Goal: Information Seeking & Learning: Learn about a topic

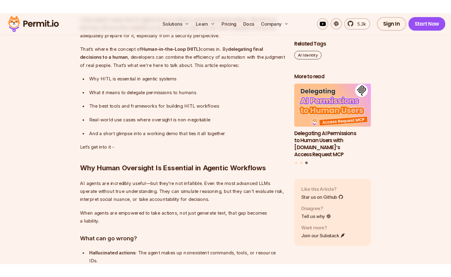
scroll to position [475, 0]
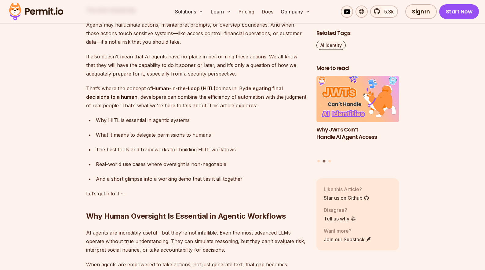
drag, startPoint x: 114, startPoint y: 89, endPoint x: 153, endPoint y: 89, distance: 39.1
click at [153, 89] on p "That’s where the concept of Human-in-the-Loop (HITL) comes in. By delegating fi…" at bounding box center [196, 97] width 221 height 26
click at [153, 89] on strong "Human-in-the-Loop (HITL)" at bounding box center [184, 88] width 64 height 6
click at [176, 90] on strong "Human-in-the-Loop (HITL)" at bounding box center [184, 88] width 64 height 6
click at [207, 90] on strong "Human-in-the-Loop (HITL)" at bounding box center [184, 88] width 64 height 6
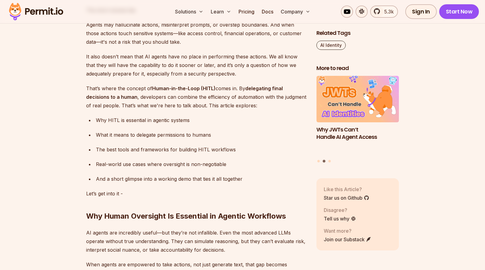
click at [239, 89] on p "That’s where the concept of Human-in-the-Loop (HITL) comes in. By delegating fi…" at bounding box center [196, 97] width 221 height 26
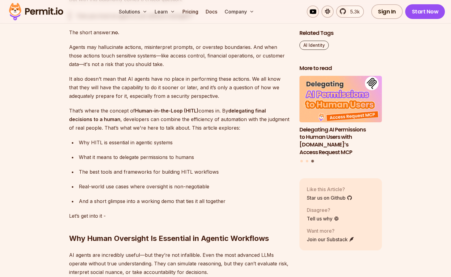
scroll to position [451, 0]
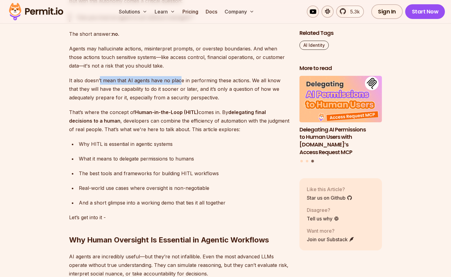
drag, startPoint x: 100, startPoint y: 78, endPoint x: 180, endPoint y: 78, distance: 80.6
click at [180, 78] on p "It also doesn’t mean that AI agents have no place in performing these actions. …" at bounding box center [179, 89] width 221 height 26
drag, startPoint x: 117, startPoint y: 90, endPoint x: 148, endPoint y: 90, distance: 30.8
click at [148, 90] on p "It also doesn’t mean that AI agents have no place in performing these actions. …" at bounding box center [179, 89] width 221 height 26
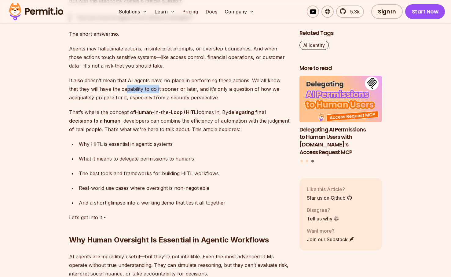
click at [148, 90] on p "It also doesn’t mean that AI agents have no place in performing these actions. …" at bounding box center [179, 89] width 221 height 26
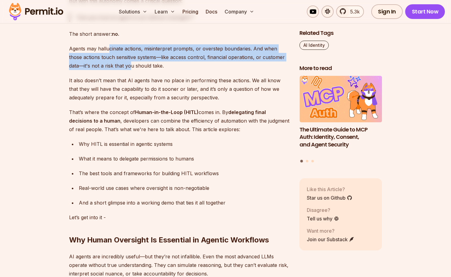
drag, startPoint x: 110, startPoint y: 48, endPoint x: 116, endPoint y: 67, distance: 19.7
click at [116, 67] on p "Agents may hallucinate actions, misinterpret prompts, or overstep boundaries. A…" at bounding box center [179, 57] width 221 height 26
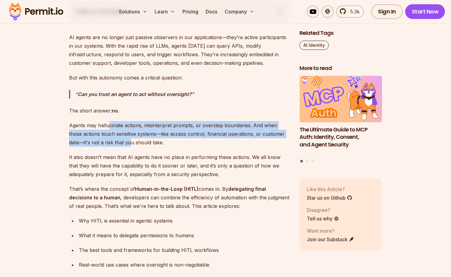
scroll to position [387, 0]
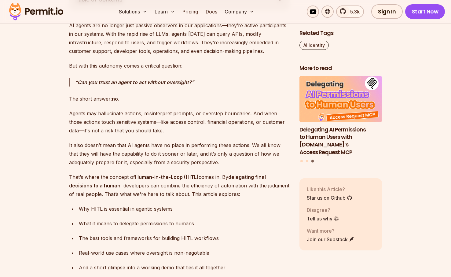
click at [197, 129] on p "Agents may hallucinate actions, misinterpret prompts, or overstep boundaries. A…" at bounding box center [179, 122] width 221 height 26
drag, startPoint x: 93, startPoint y: 122, endPoint x: 137, endPoint y: 122, distance: 44.0
click at [137, 122] on p "Agents may hallucinate actions, misinterpret prompts, or overstep boundaries. A…" at bounding box center [179, 122] width 221 height 26
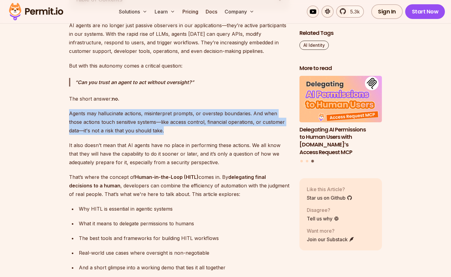
drag, startPoint x: 152, startPoint y: 130, endPoint x: 62, endPoint y: 107, distance: 93.3
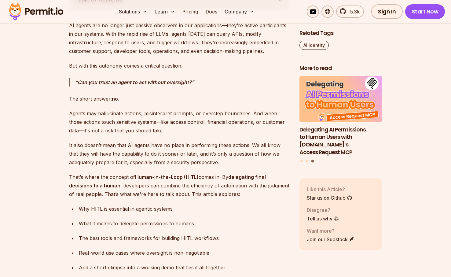
click at [71, 127] on p "Agents may hallucinate actions, misinterpret prompts, or overstep boundaries. A…" at bounding box center [179, 122] width 221 height 26
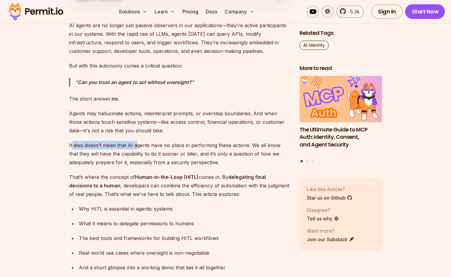
drag, startPoint x: 72, startPoint y: 142, endPoint x: 137, endPoint y: 145, distance: 64.8
click at [137, 145] on p "It also doesn’t mean that AI agents have no place in performing these actions. …" at bounding box center [179, 154] width 221 height 26
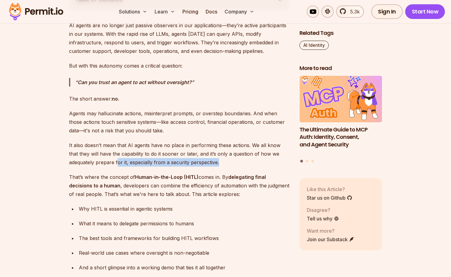
drag, startPoint x: 233, startPoint y: 161, endPoint x: 111, endPoint y: 158, distance: 121.6
click at [111, 158] on p "It also doesn’t mean that AI agents have no place in performing these actions. …" at bounding box center [179, 154] width 221 height 26
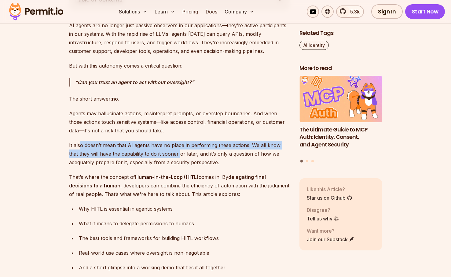
drag, startPoint x: 79, startPoint y: 148, endPoint x: 171, endPoint y: 152, distance: 91.7
click at [171, 152] on p "It also doesn’t mean that AI agents have no place in performing these actions. …" at bounding box center [179, 154] width 221 height 26
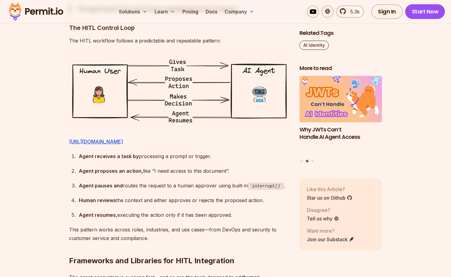
scroll to position [1023, 0]
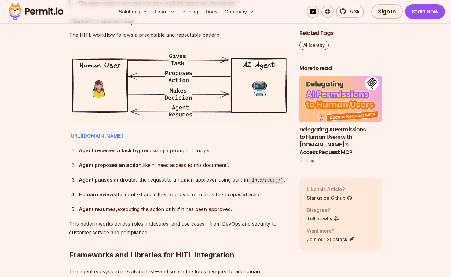
click at [123, 139] on link "[URL][DOMAIN_NAME]" at bounding box center [96, 136] width 54 height 6
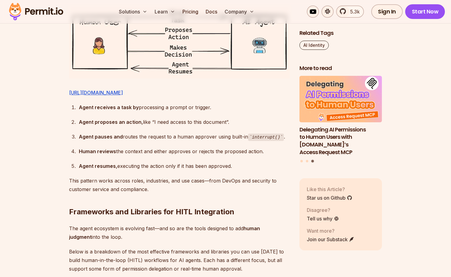
scroll to position [1065, 0]
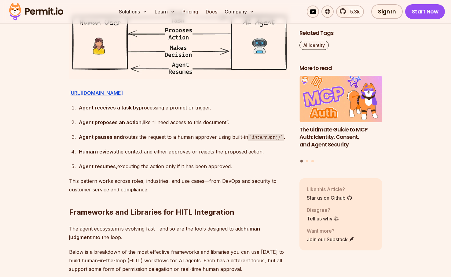
drag, startPoint x: 156, startPoint y: 207, endPoint x: 154, endPoint y: 202, distance: 5.7
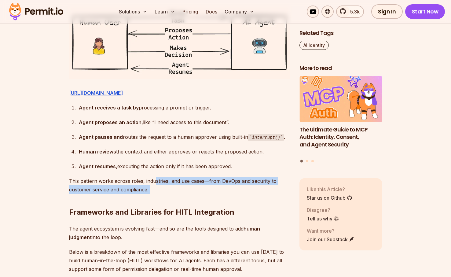
click at [154, 194] on p "This pattern works across roles, industries, and use cases—from DevOps and secu…" at bounding box center [179, 185] width 221 height 17
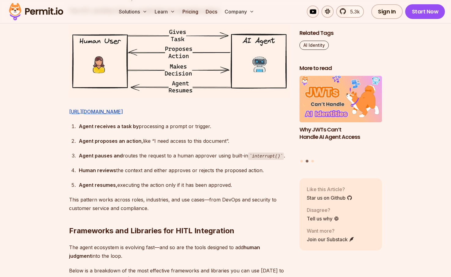
scroll to position [1049, 0]
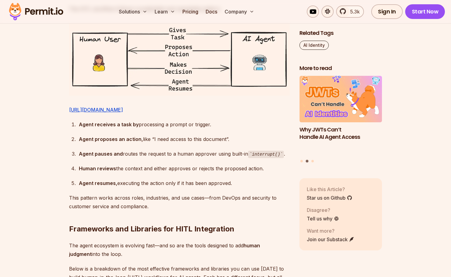
click at [108, 127] on strong "Agent receives a task by" at bounding box center [109, 124] width 60 height 6
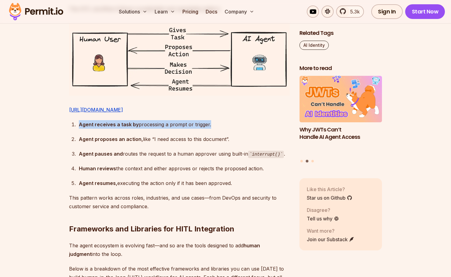
click at [108, 127] on strong "Agent receives a task by" at bounding box center [109, 124] width 60 height 6
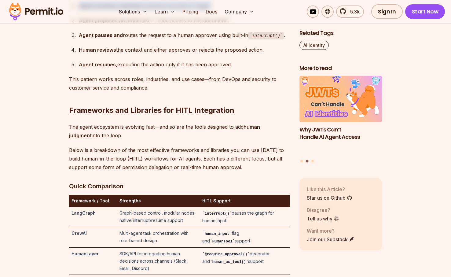
scroll to position [1237, 0]
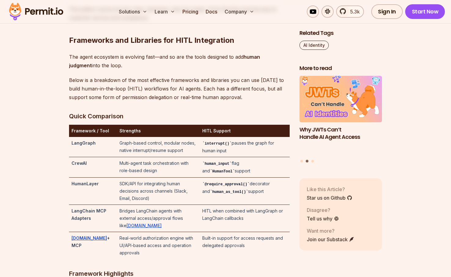
click at [144, 45] on h2 "Frameworks and Libraries for HITL Integration" at bounding box center [179, 28] width 221 height 34
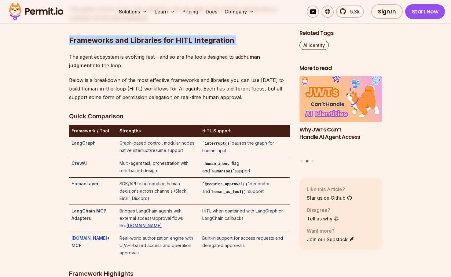
click at [144, 45] on h2 "Frameworks and Libraries for HITL Integration" at bounding box center [179, 28] width 221 height 34
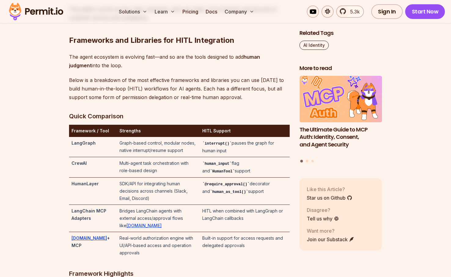
click at [133, 101] on p "Below is a breakdown of the most effective frameworks and libraries you can use…" at bounding box center [179, 89] width 221 height 26
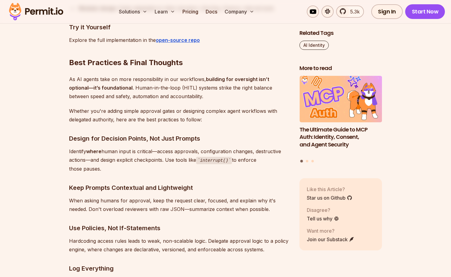
scroll to position [2999, 0]
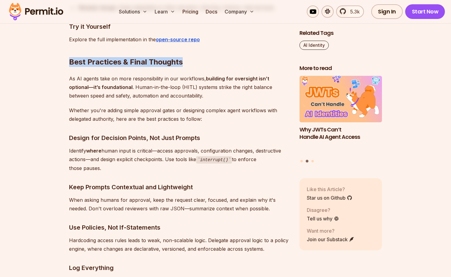
drag, startPoint x: 185, startPoint y: 53, endPoint x: 67, endPoint y: 54, distance: 117.6
copy h2 "Best Practices & Final Thoughts"
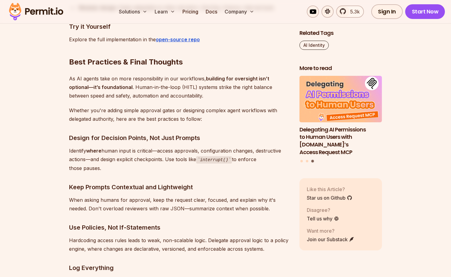
click at [102, 133] on h3 "Design for Decision Points, Not Just Prompts" at bounding box center [179, 138] width 221 height 10
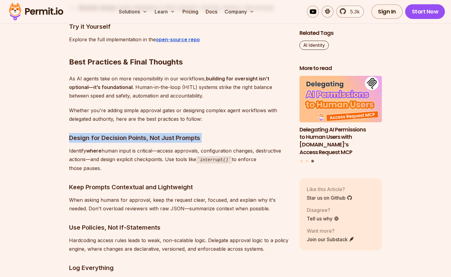
click at [102, 133] on h3 "Design for Decision Points, Not Just Prompts" at bounding box center [179, 138] width 221 height 10
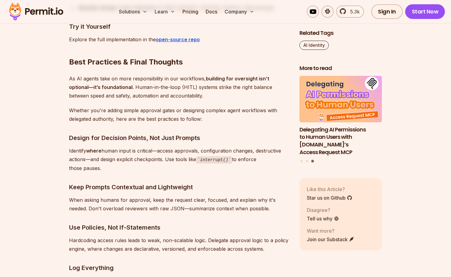
click at [106, 146] on p "Identify where human input is critical—access approvals, configuration changes,…" at bounding box center [179, 159] width 221 height 26
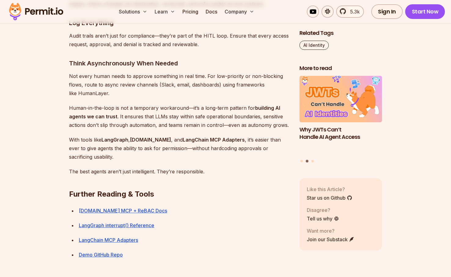
scroll to position [3243, 0]
click at [137, 59] on h3 "Think Asynchronously When Needed" at bounding box center [179, 64] width 221 height 10
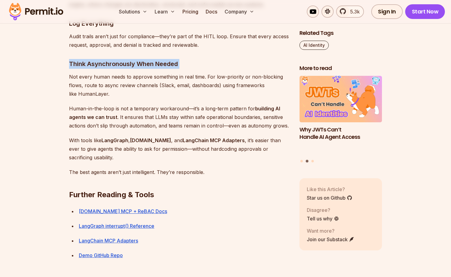
click at [137, 59] on h3 "Think Asynchronously When Needed" at bounding box center [179, 64] width 221 height 10
copy h3 "Think Asynchronously When Needed"
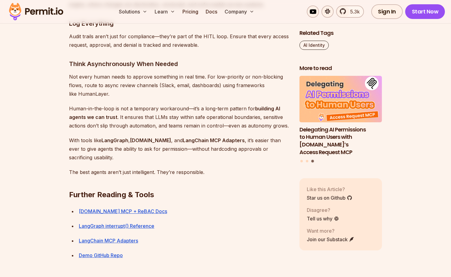
click at [119, 168] on p "The best agents aren’t just intelligent. They’re responsible." at bounding box center [179, 172] width 221 height 9
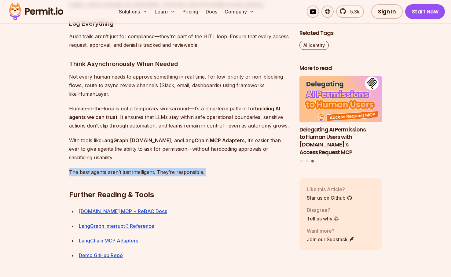
click at [119, 168] on p "The best agents aren’t just intelligent. They’re responsible." at bounding box center [179, 172] width 221 height 9
